Goal: Transaction & Acquisition: Purchase product/service

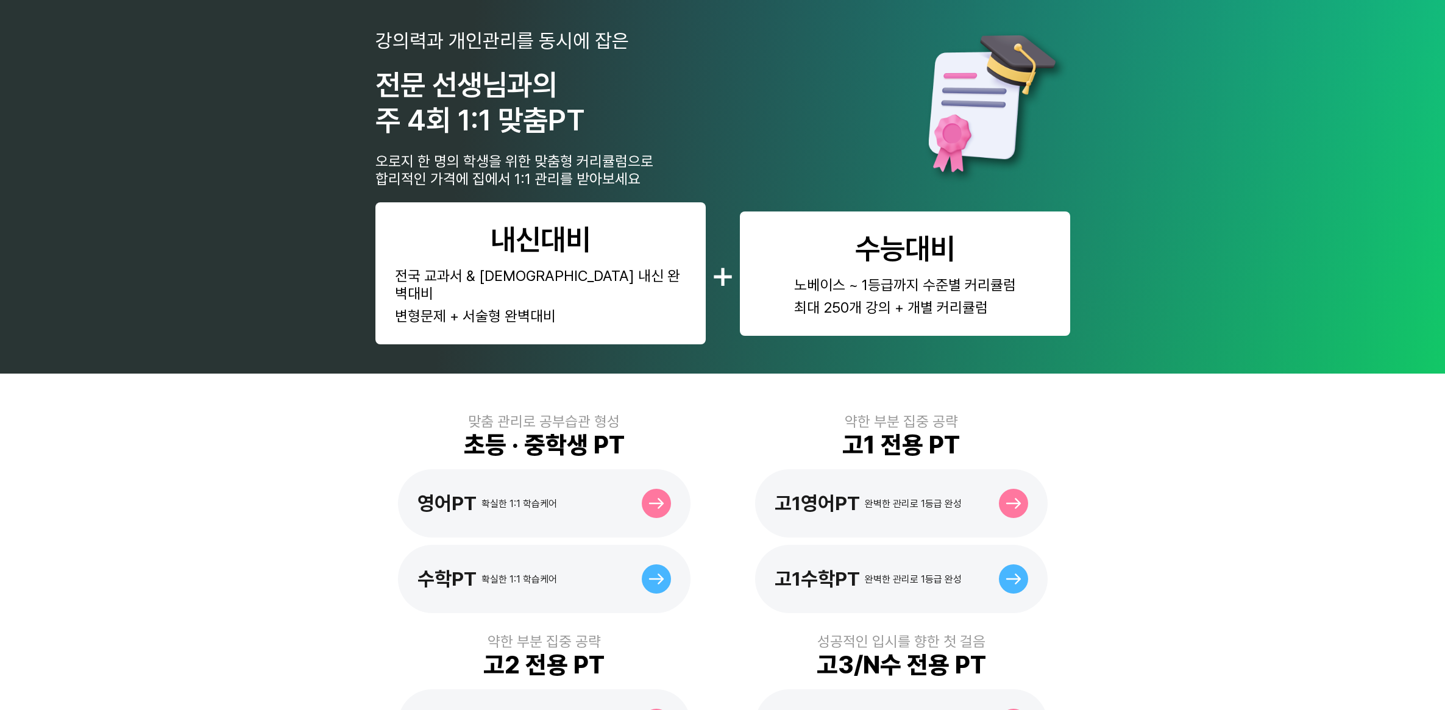
scroll to position [76, 0]
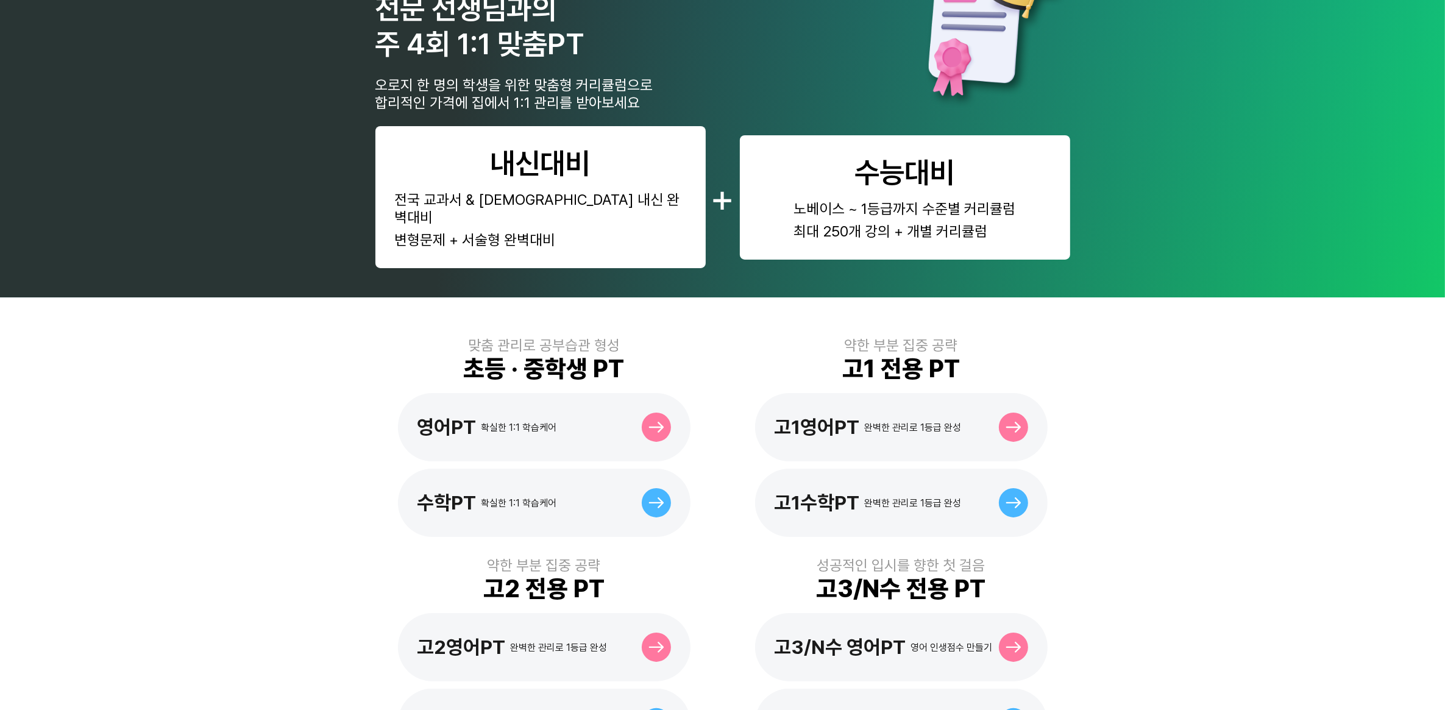
click at [829, 416] on div "고1영어PT" at bounding box center [817, 427] width 85 height 23
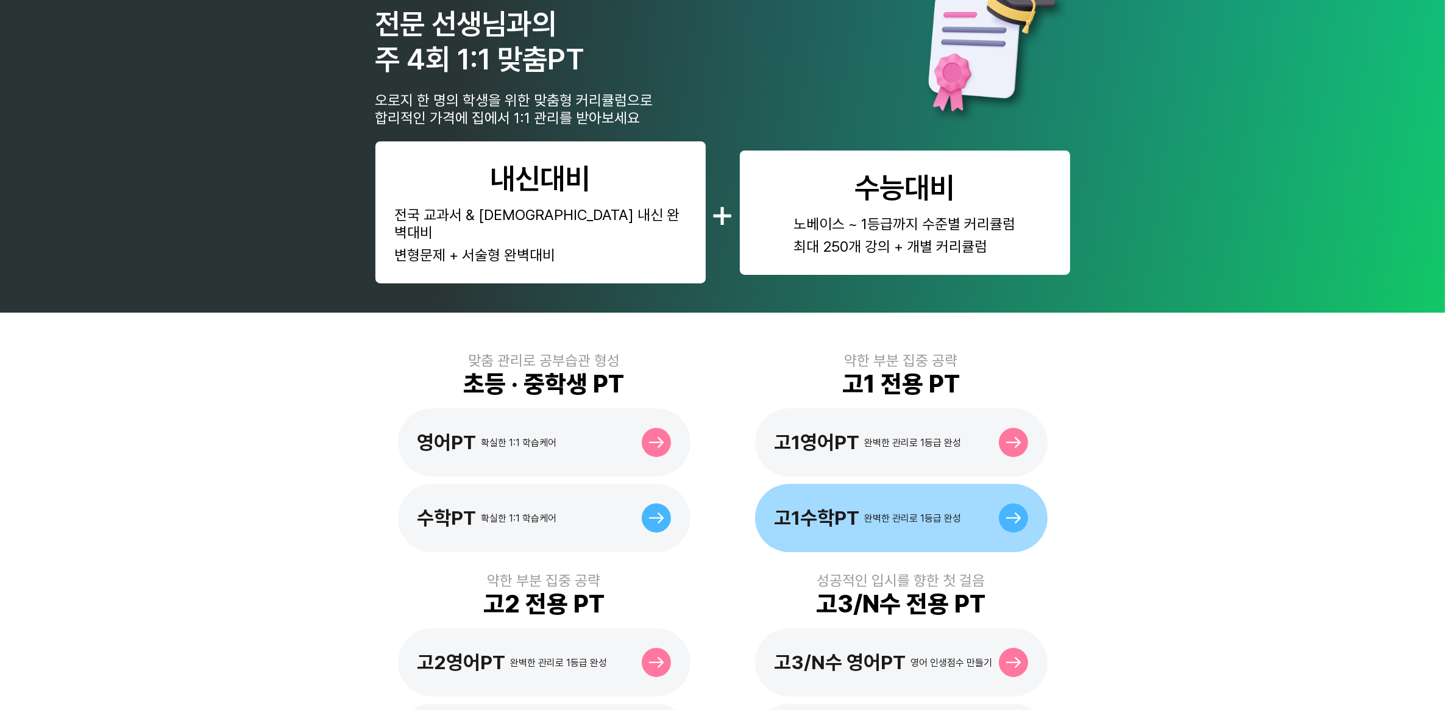
scroll to position [152, 0]
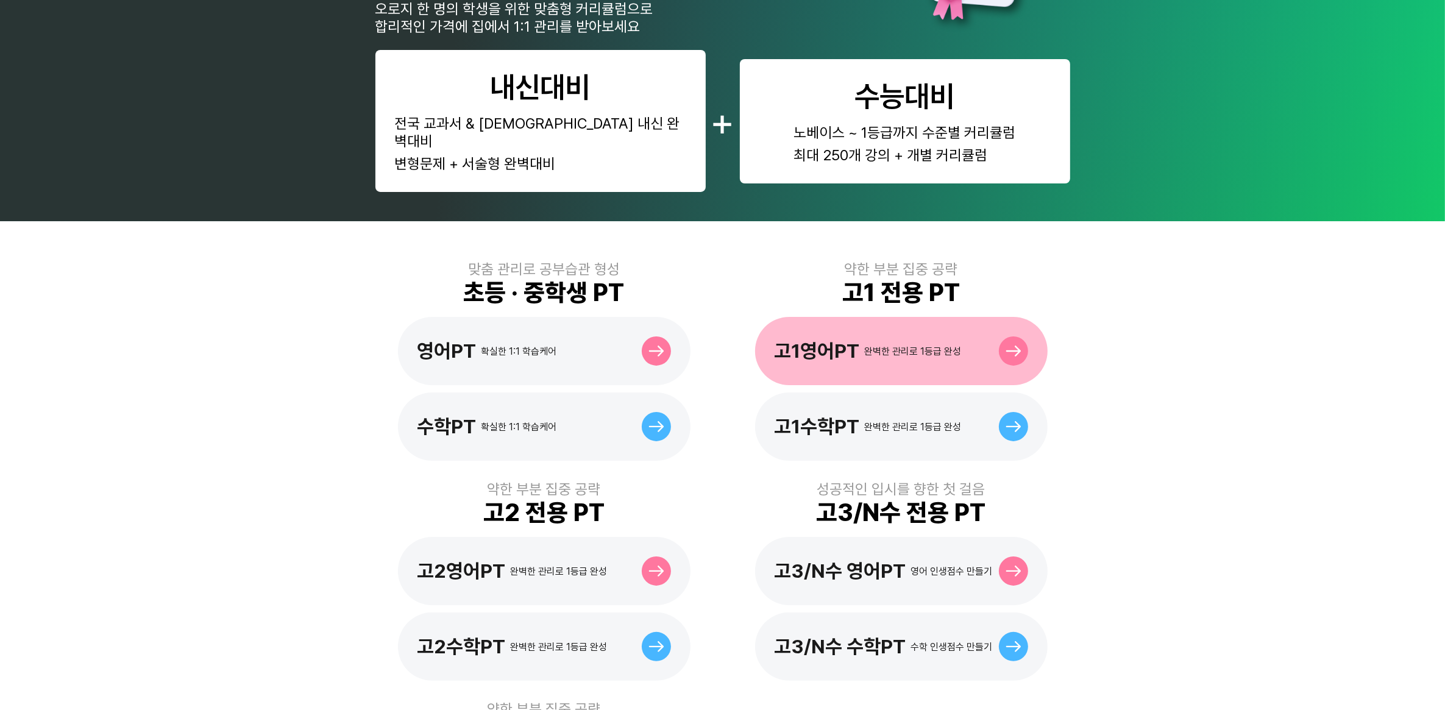
click at [823, 340] on div "고1영어PT" at bounding box center [817, 351] width 85 height 23
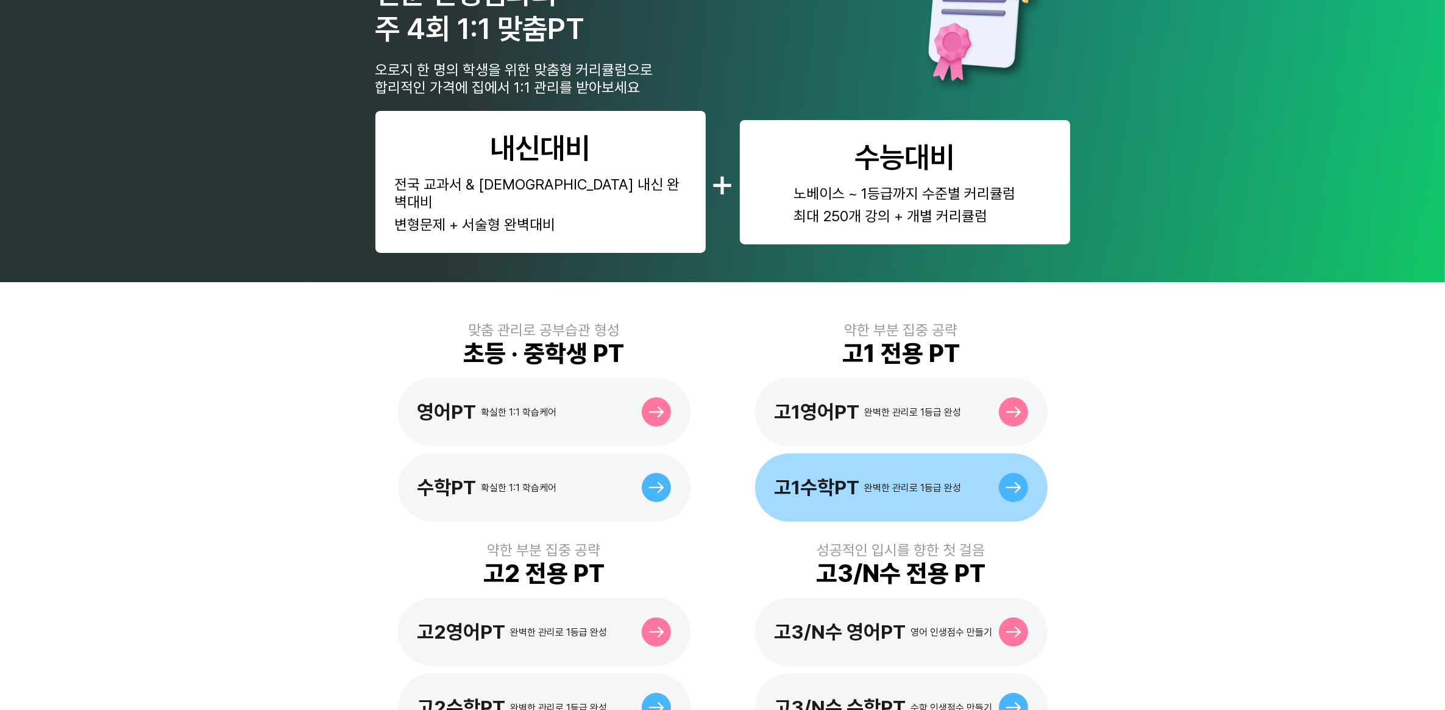
scroll to position [229, 0]
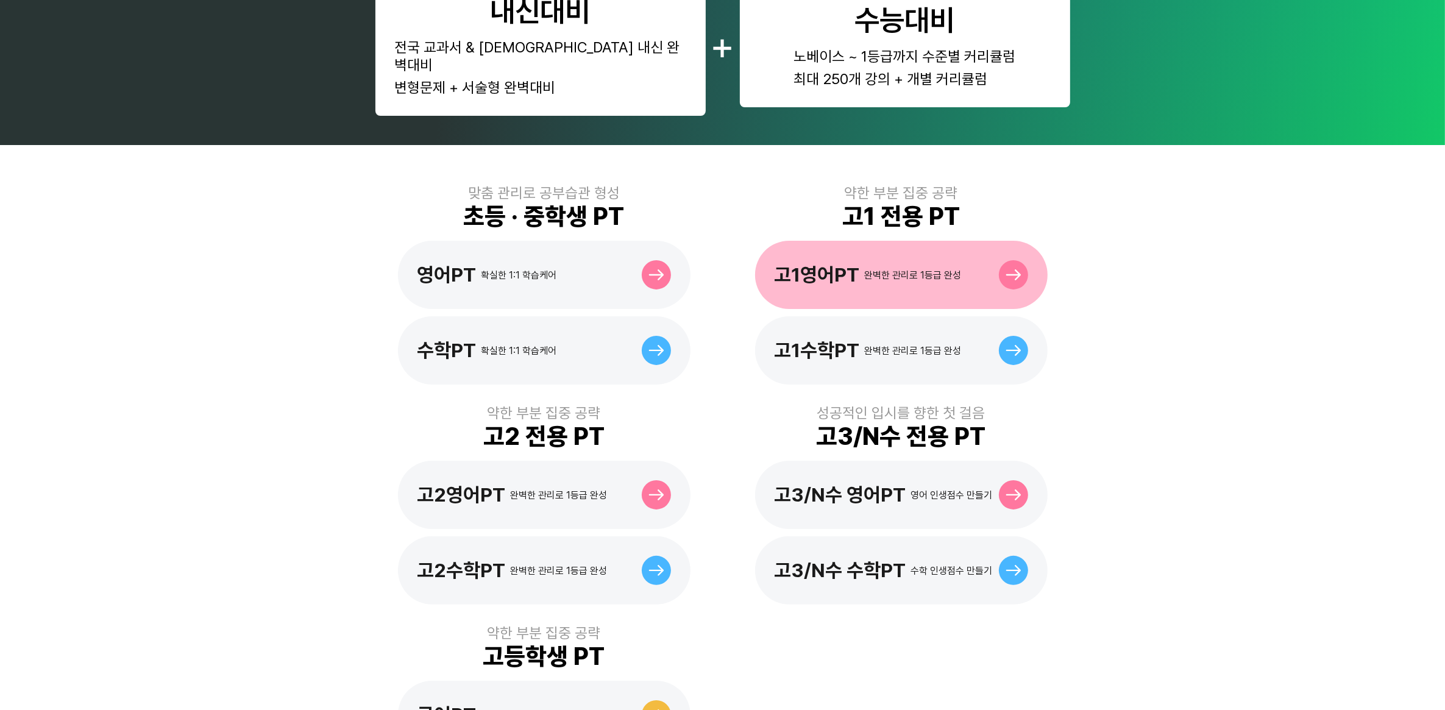
click at [861, 263] on div "고1영어PT 완벽한 관리로 1등급 완성" at bounding box center [868, 274] width 187 height 23
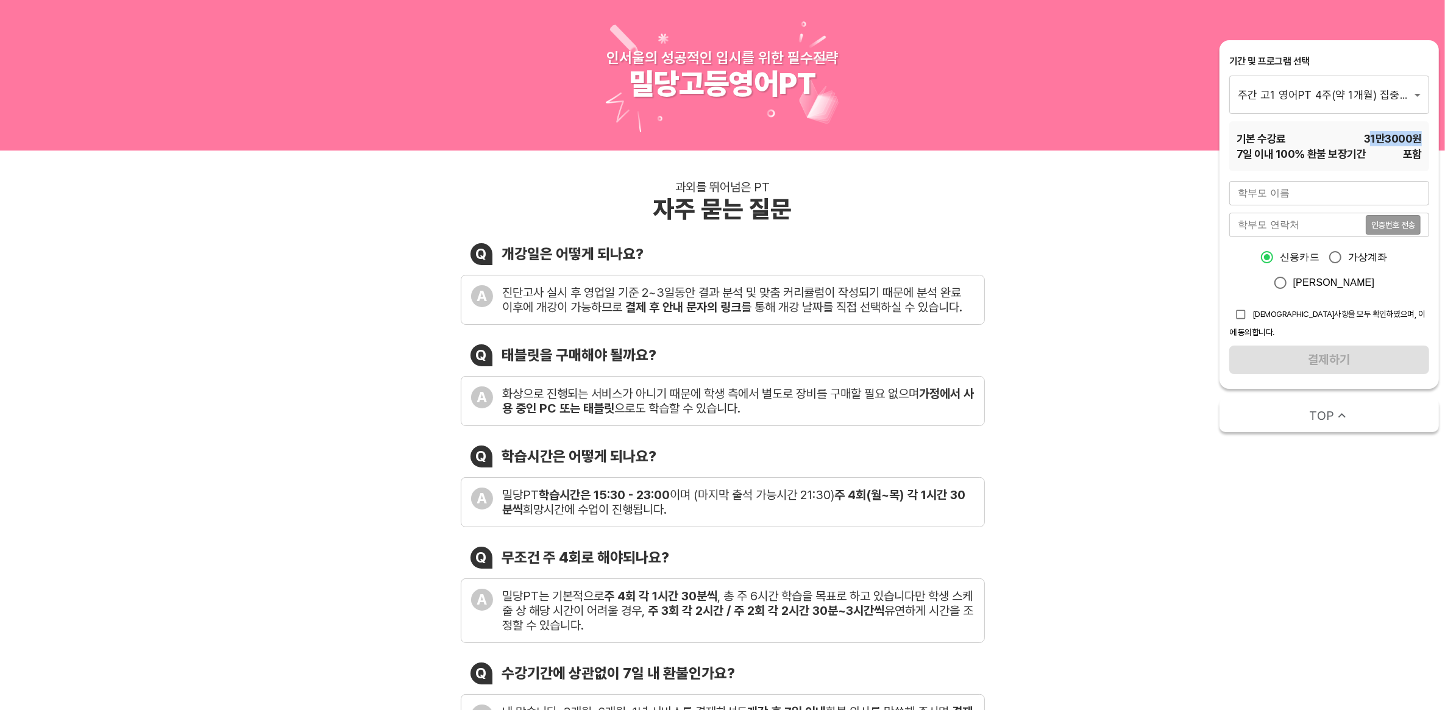
drag, startPoint x: 1369, startPoint y: 135, endPoint x: 1420, endPoint y: 136, distance: 51.8
click at [1420, 136] on span "31만3000 원" at bounding box center [1393, 138] width 58 height 15
drag, startPoint x: 1420, startPoint y: 136, endPoint x: 1382, endPoint y: 148, distance: 40.3
click at [1382, 148] on div "7 일 이내 100% 환불 보장기간 포함" at bounding box center [1329, 153] width 185 height 15
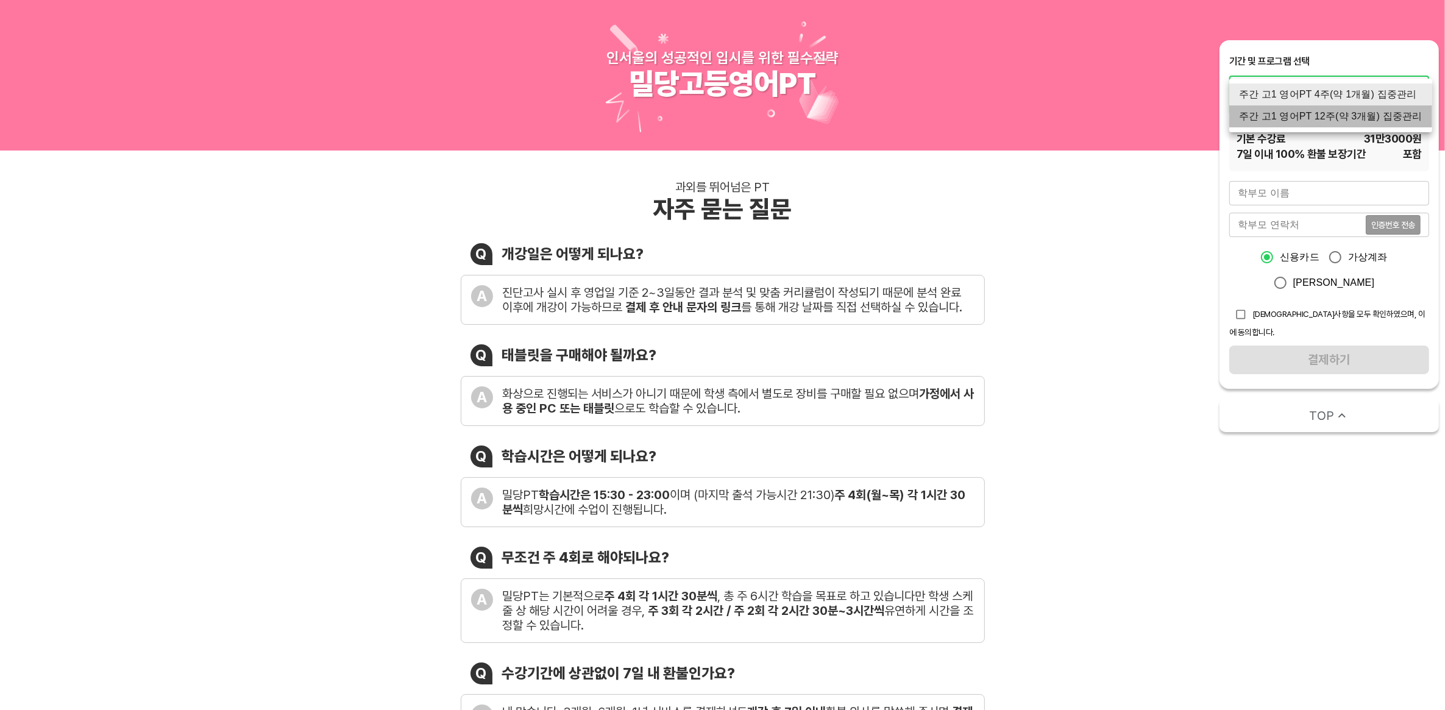
click at [1384, 113] on li "주간 고1 영어PT 12주(약 3개월) 집중관리" at bounding box center [1331, 116] width 203 height 22
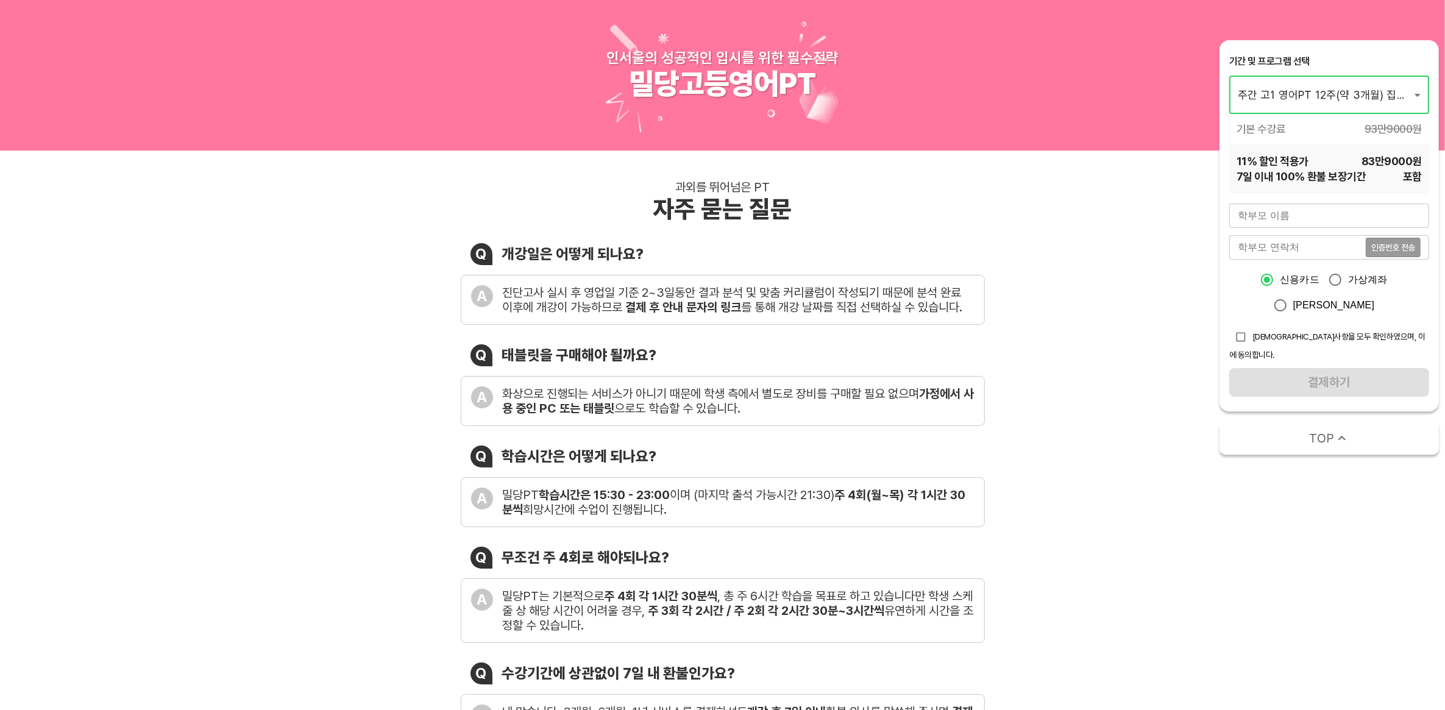
click at [1376, 101] on li "주간 고1 영어PT 12주(약 3개월) 집중관리" at bounding box center [1331, 95] width 203 height 22
click at [1384, 74] on li "주간 고1 영어PT 4주(약 1개월) 집중관리" at bounding box center [1331, 73] width 203 height 22
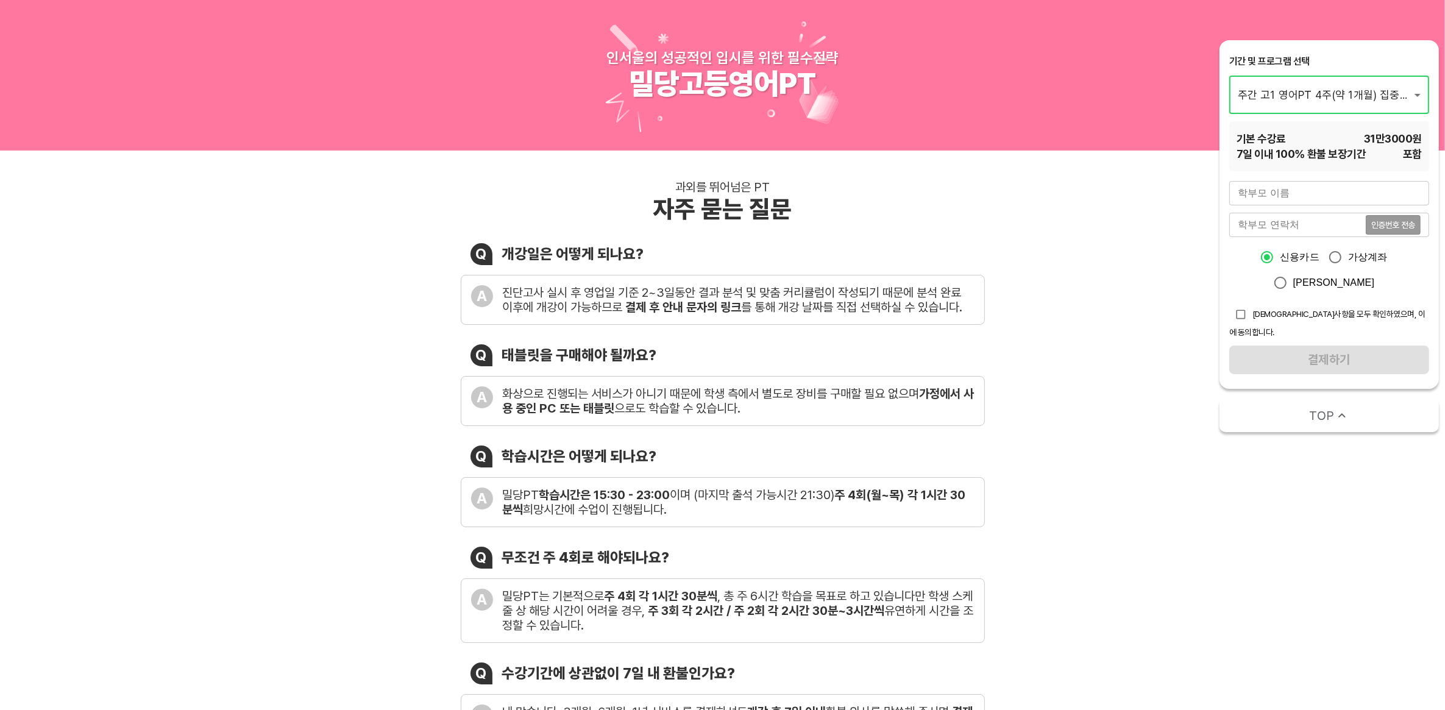
click at [1376, 93] on li "주간 고1 영어PT 4주(약 1개월) 집중관리" at bounding box center [1331, 95] width 203 height 22
click at [1381, 113] on li "주간 고1 영어PT 12주(약 3개월) 집중관리" at bounding box center [1331, 116] width 203 height 22
type input "1770"
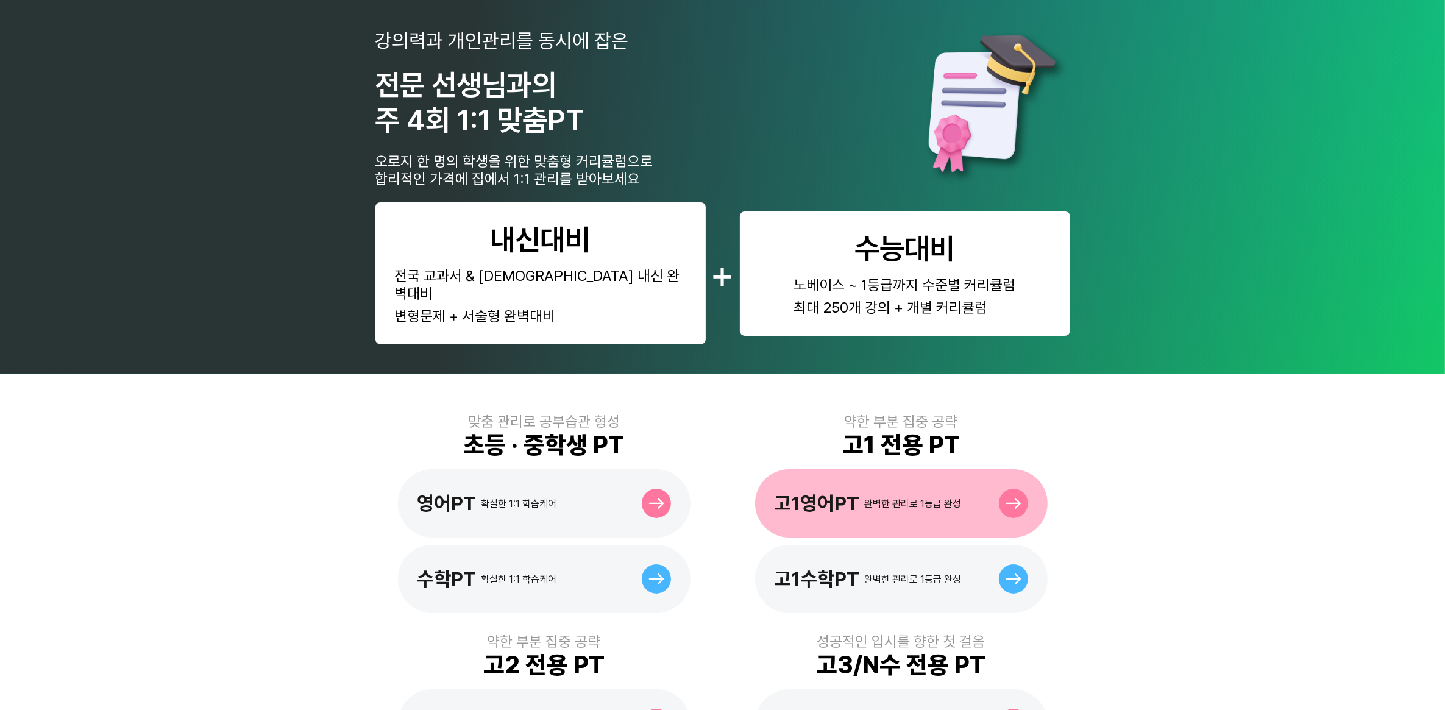
click at [900, 498] on div "완벽한 관리로 1등급 완성" at bounding box center [913, 504] width 97 height 12
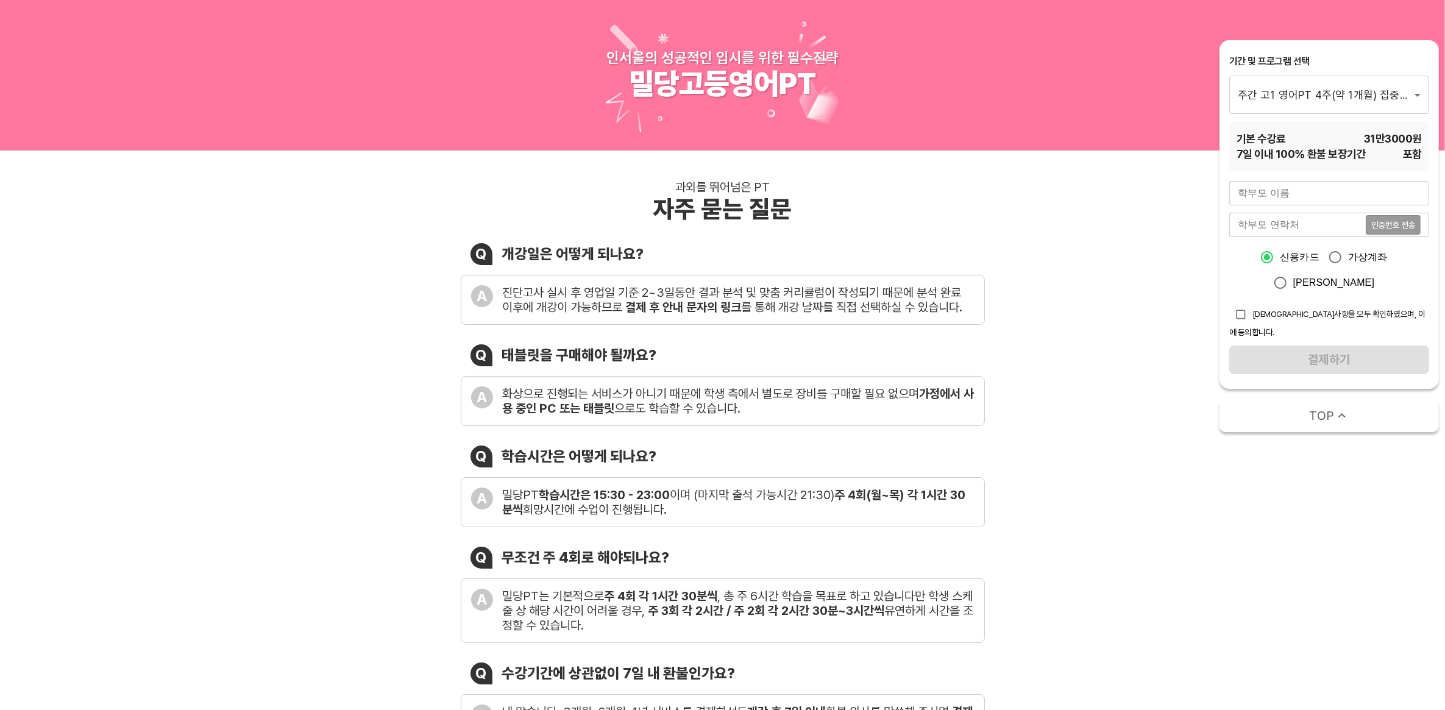
click at [1382, 113] on li "주간 고1 영어PT 12주(약 3개월) 집중관리" at bounding box center [1331, 116] width 203 height 22
type input "1770"
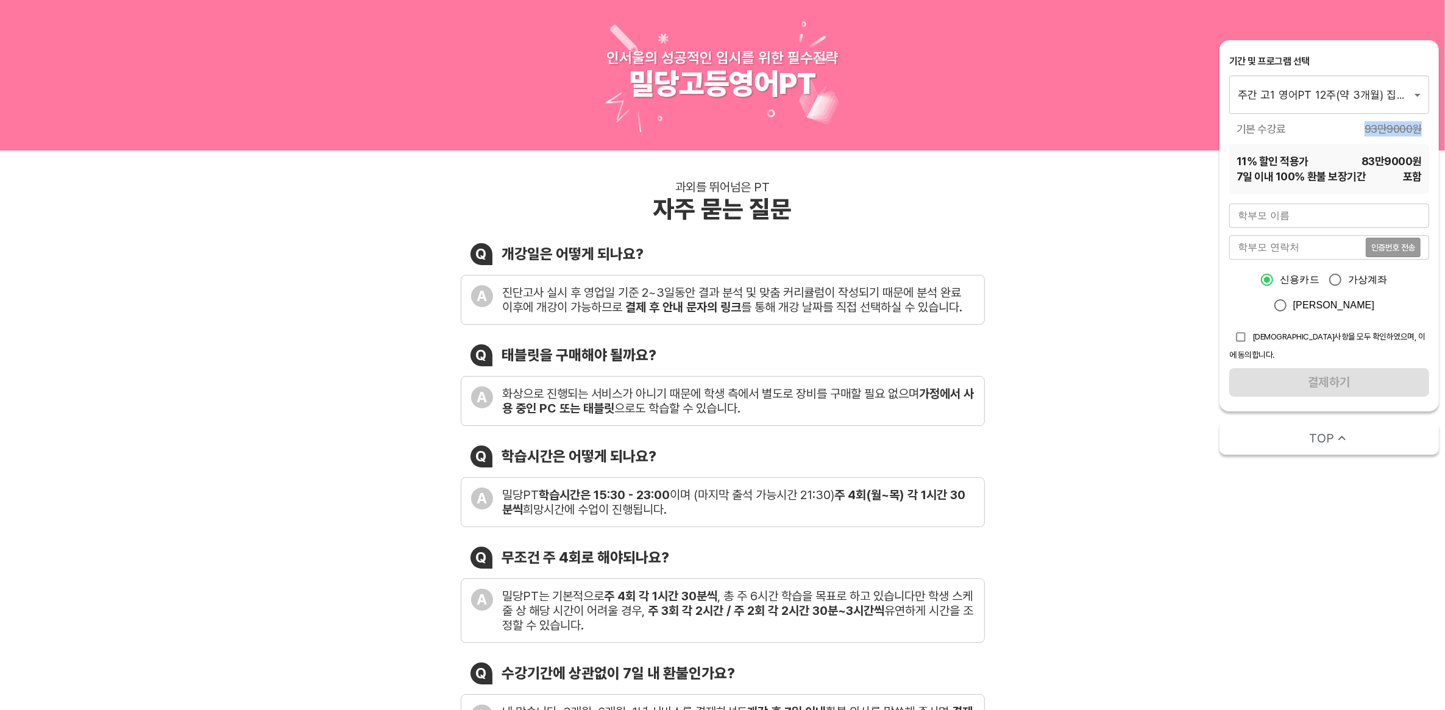
drag, startPoint x: 1366, startPoint y: 127, endPoint x: 1419, endPoint y: 127, distance: 53.0
click at [1419, 127] on span "93만9000 원" at bounding box center [1393, 128] width 57 height 15
drag, startPoint x: 1419, startPoint y: 127, endPoint x: 1411, endPoint y: 151, distance: 25.6
click at [1412, 151] on div "11 % 할인 적용가 83만9000 원 7 일 이내 100% 환불 보장기간 포함" at bounding box center [1330, 169] width 200 height 50
